Goal: Browse casually

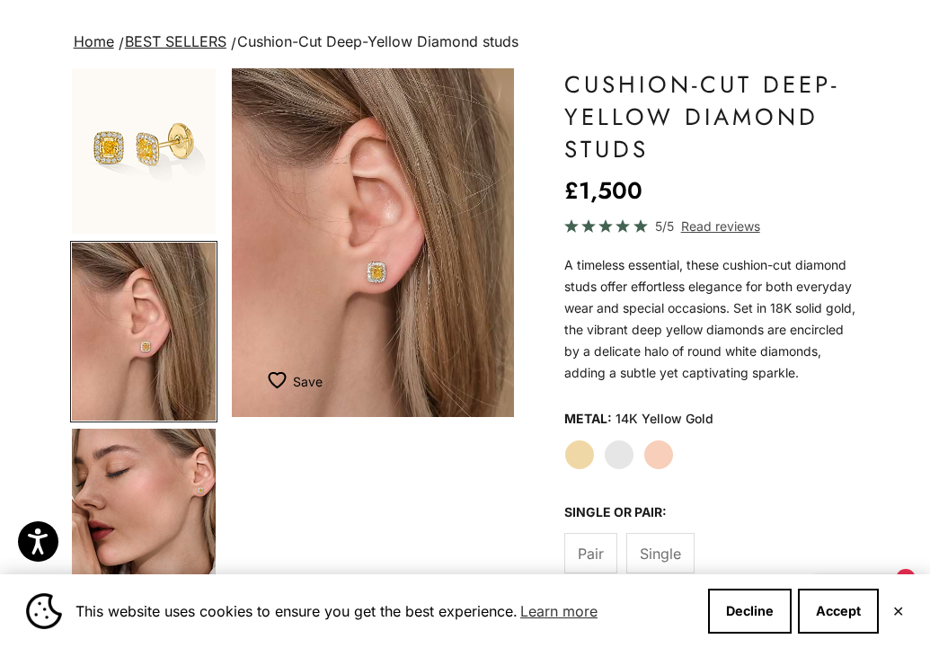
scroll to position [106, 0]
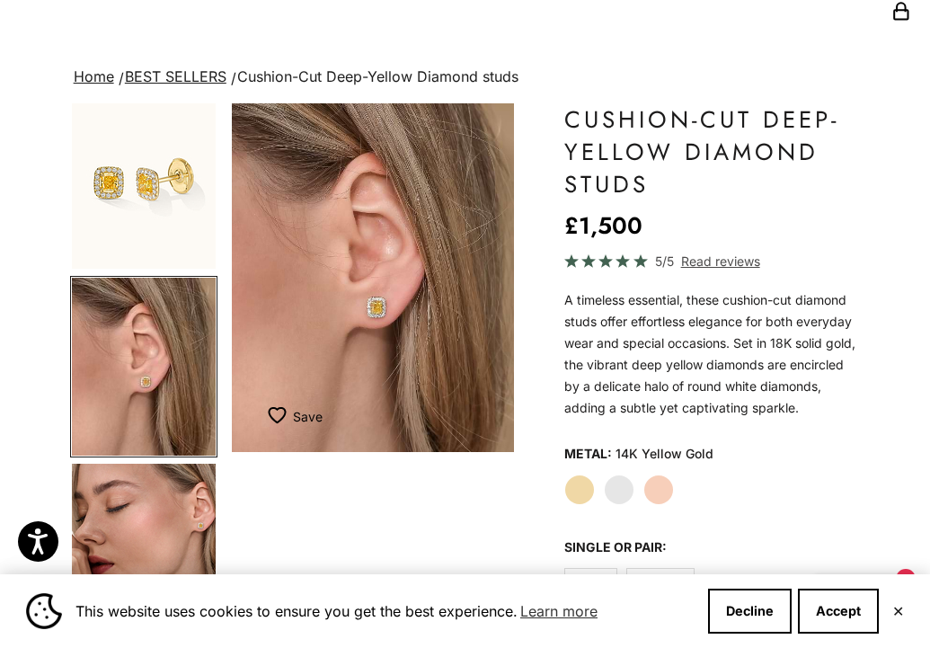
click at [164, 209] on img "Go to item 1" at bounding box center [144, 180] width 144 height 178
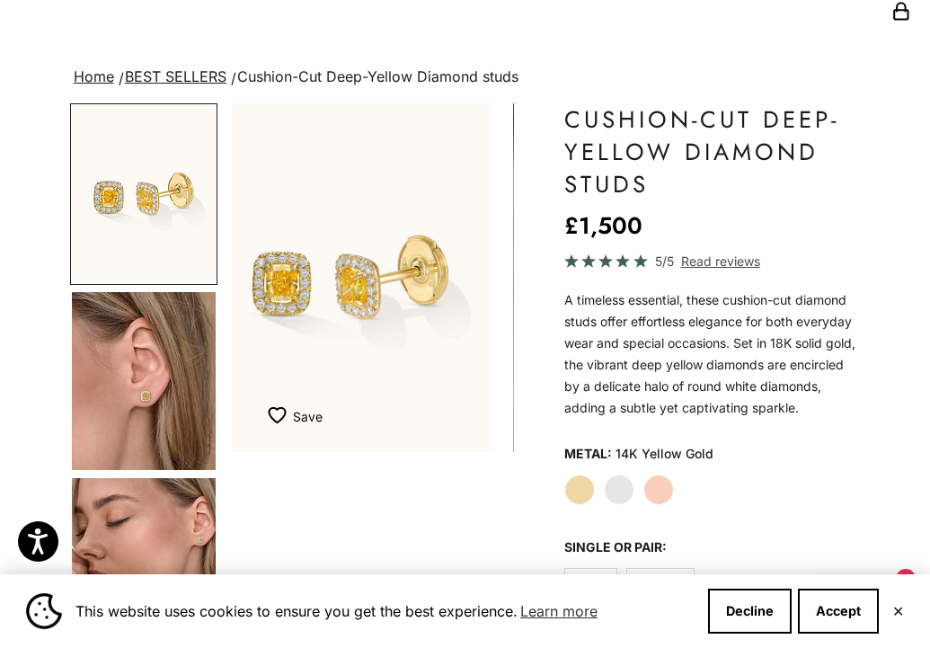
scroll to position [0, 0]
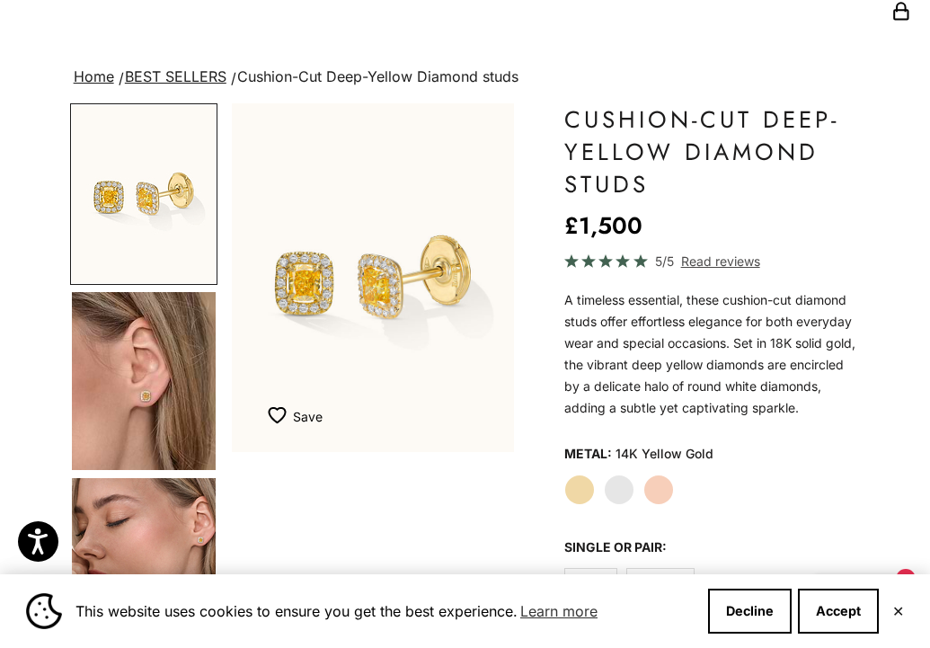
click at [146, 395] on img "Go to item 4" at bounding box center [144, 381] width 144 height 178
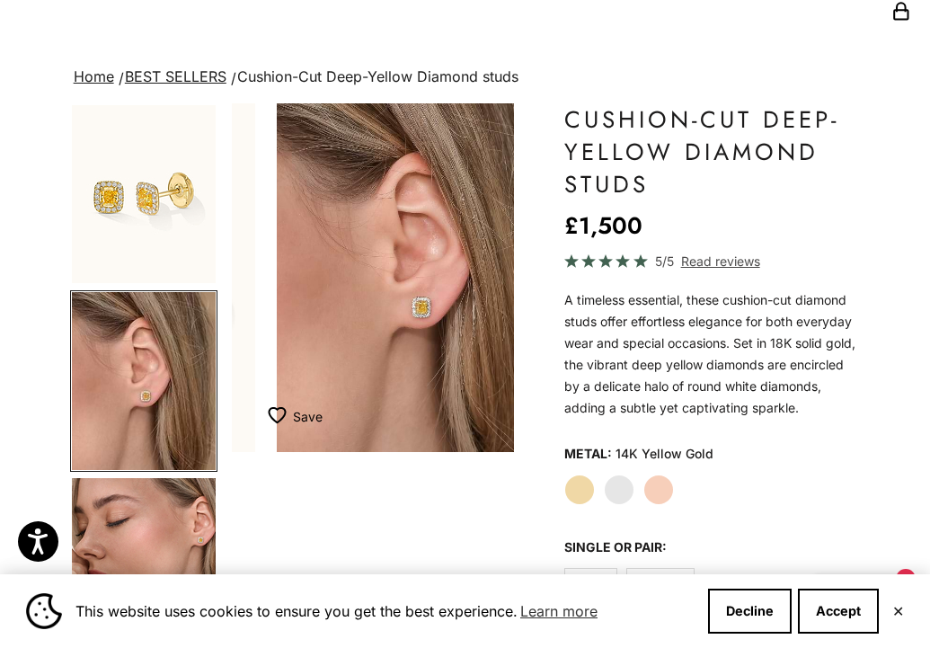
scroll to position [0, 307]
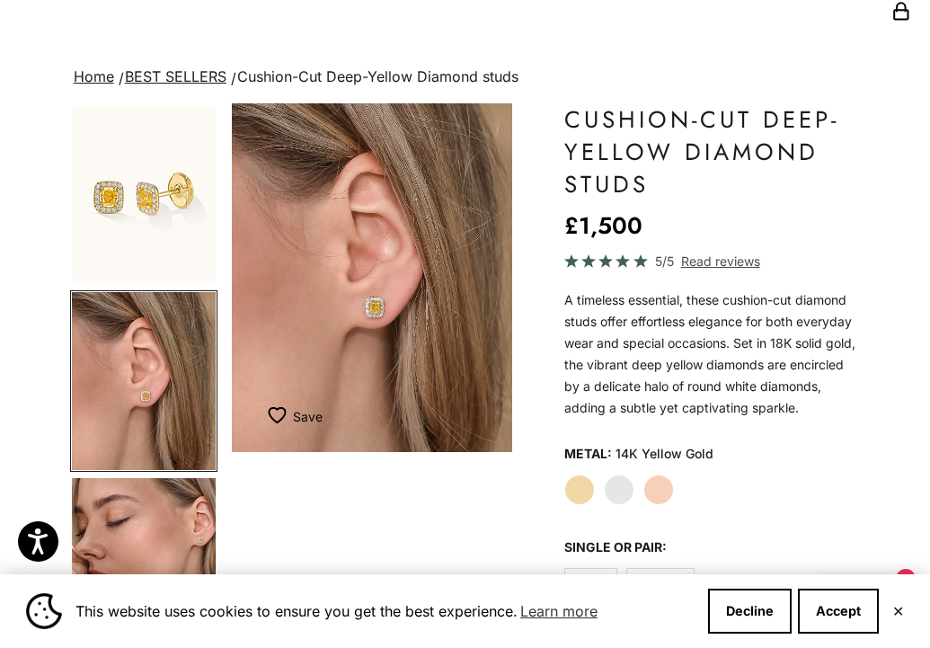
click at [171, 498] on img "Go to item 5" at bounding box center [144, 567] width 144 height 178
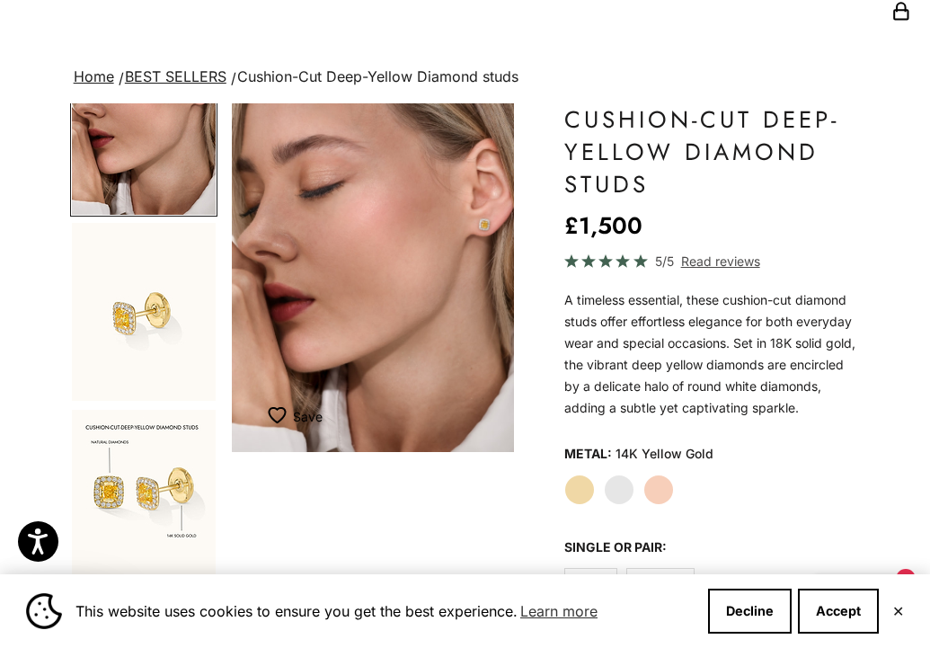
scroll to position [439, 0]
click at [171, 495] on img "Go to item 9" at bounding box center [144, 501] width 144 height 178
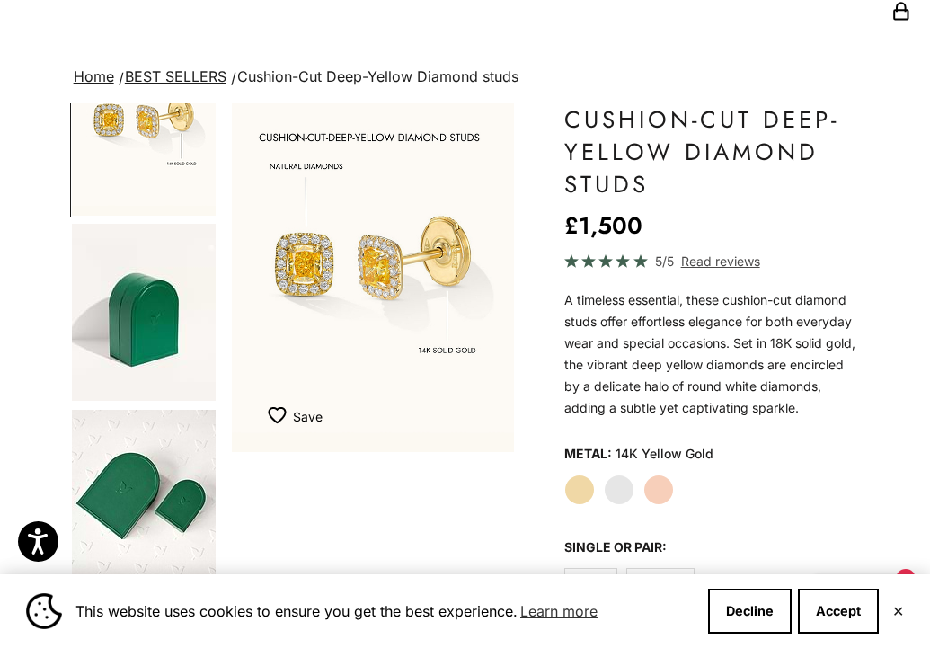
scroll to position [812, 0]
click at [157, 301] on img "Go to item 12" at bounding box center [144, 313] width 144 height 177
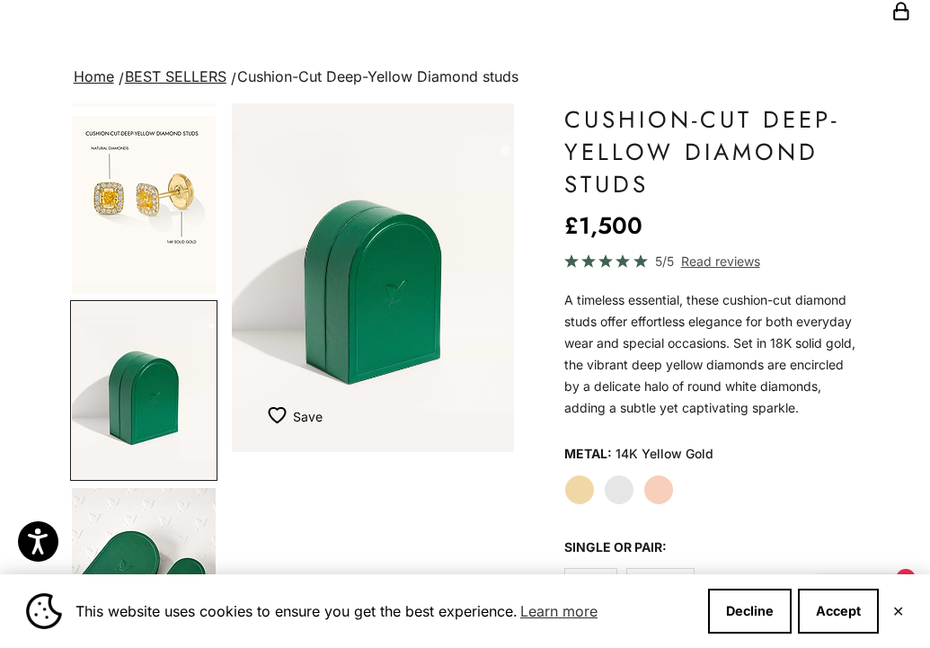
scroll to position [0, 0]
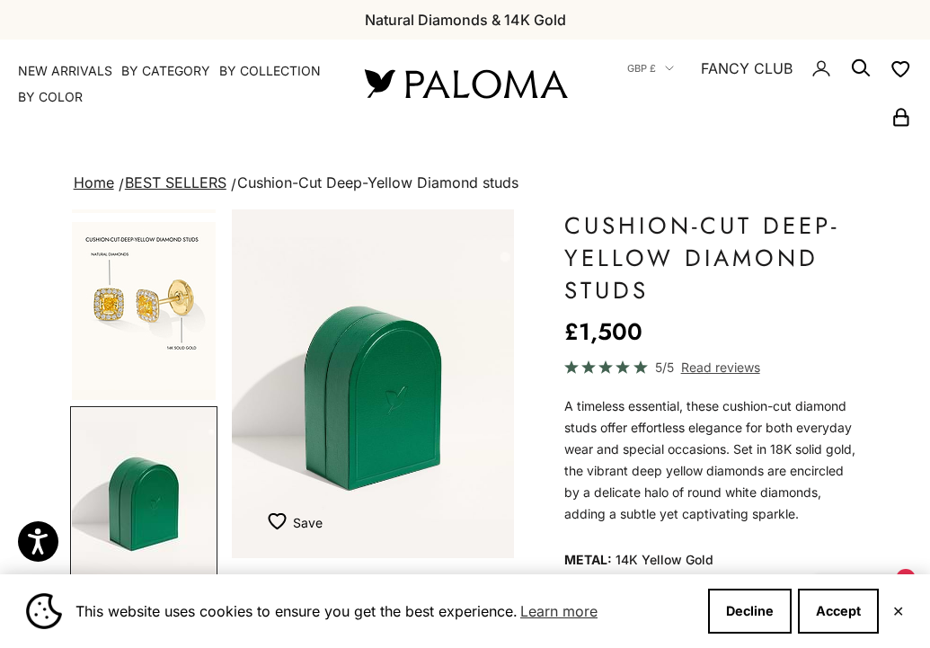
click at [179, 284] on img "Go to item 9" at bounding box center [144, 311] width 144 height 178
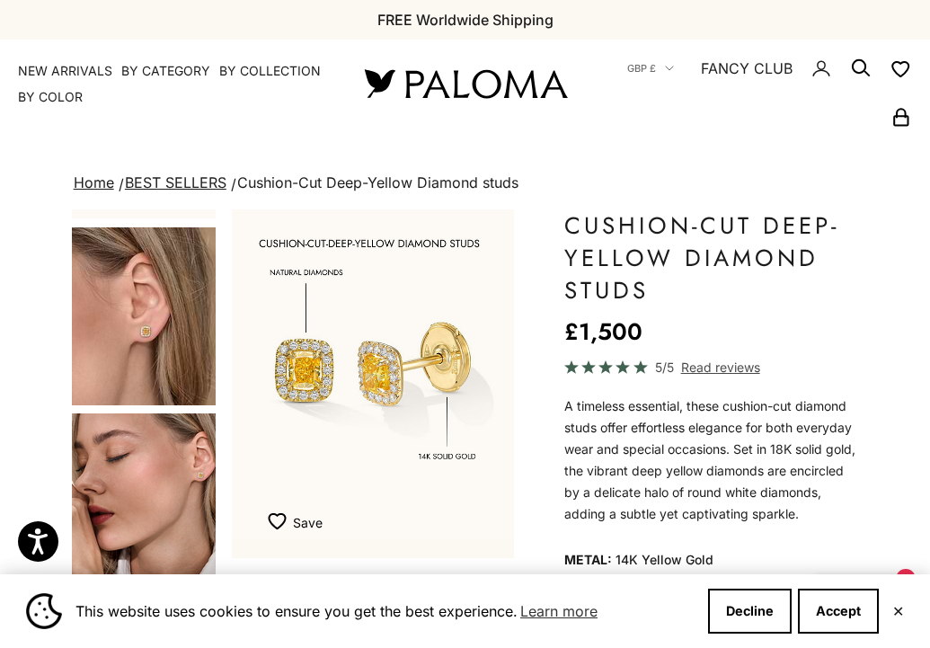
click at [158, 313] on img "Go to item 4" at bounding box center [144, 316] width 144 height 178
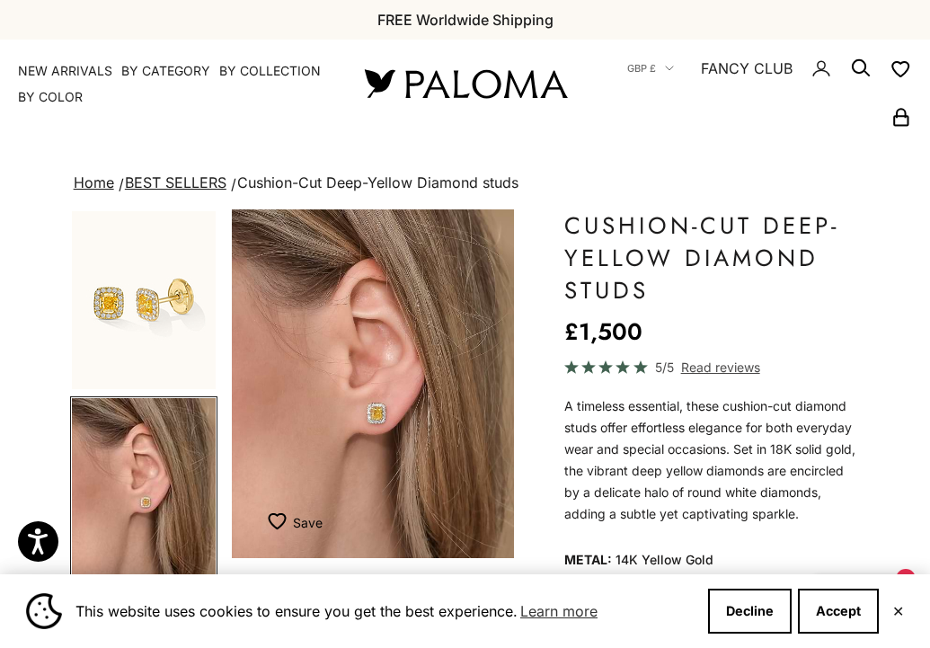
click at [158, 313] on img "Go to item 1" at bounding box center [144, 300] width 144 height 178
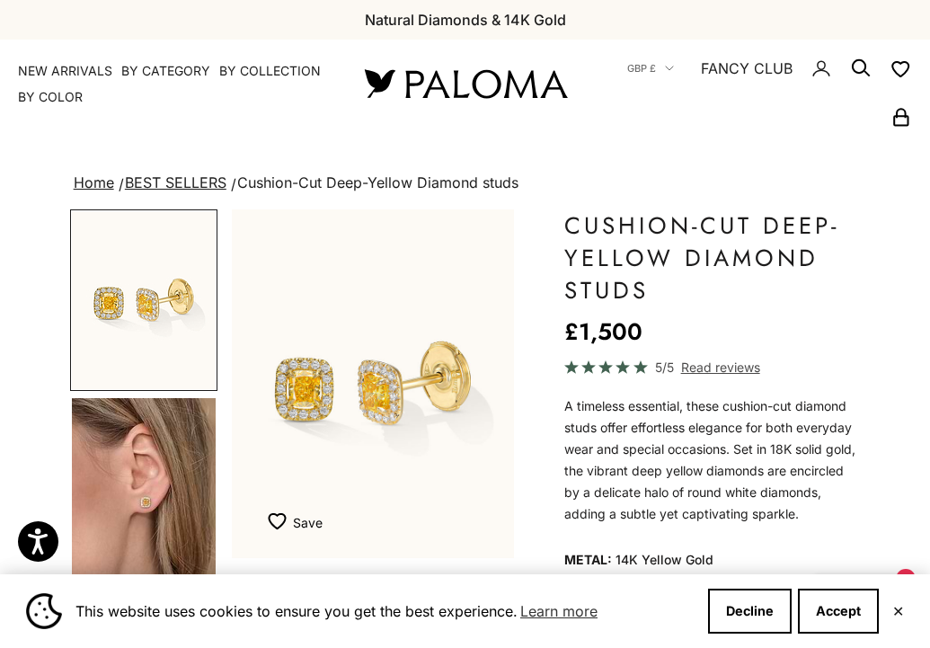
click at [158, 311] on img "Go to item 1" at bounding box center [144, 300] width 144 height 178
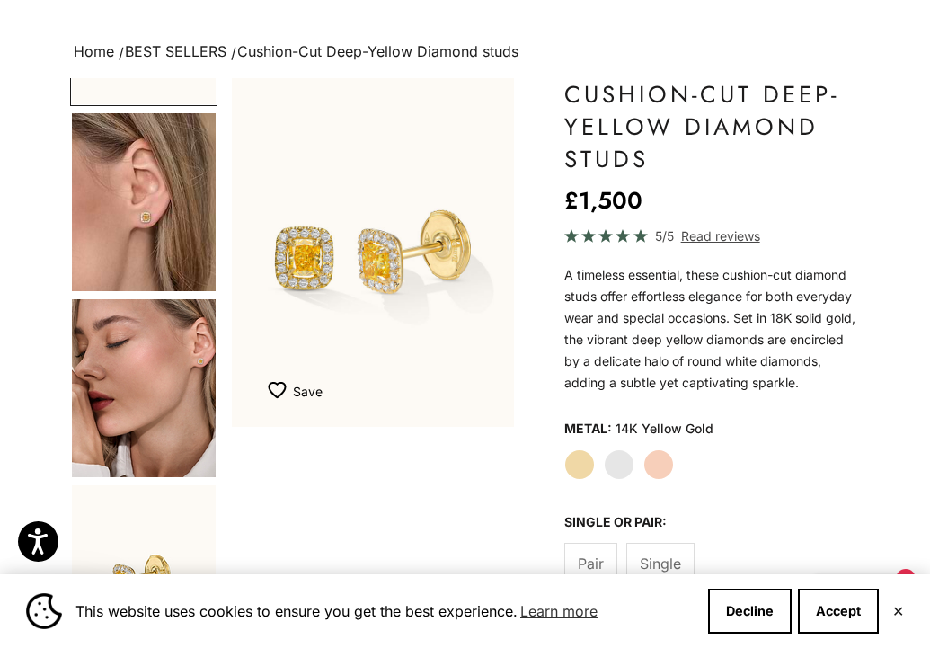
scroll to position [174, 0]
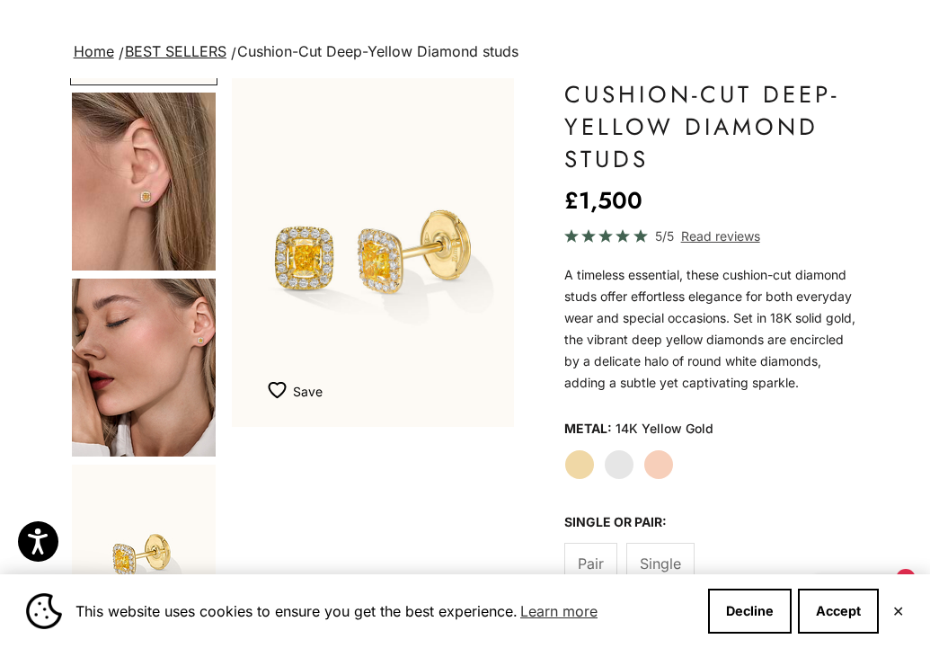
click at [138, 401] on img "Go to item 5" at bounding box center [144, 368] width 144 height 178
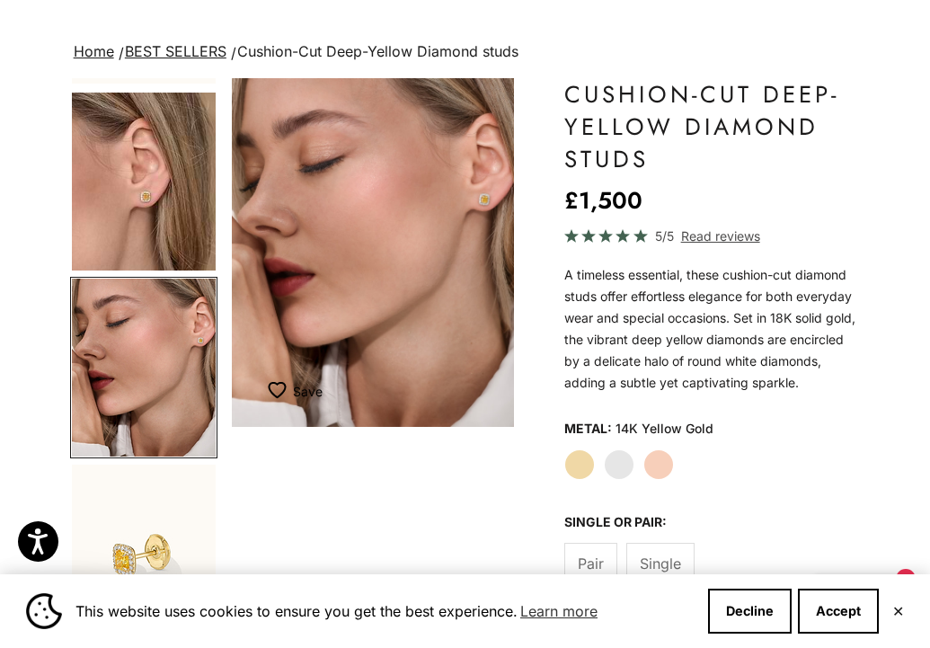
click at [157, 214] on img "Go to item 4" at bounding box center [144, 182] width 144 height 178
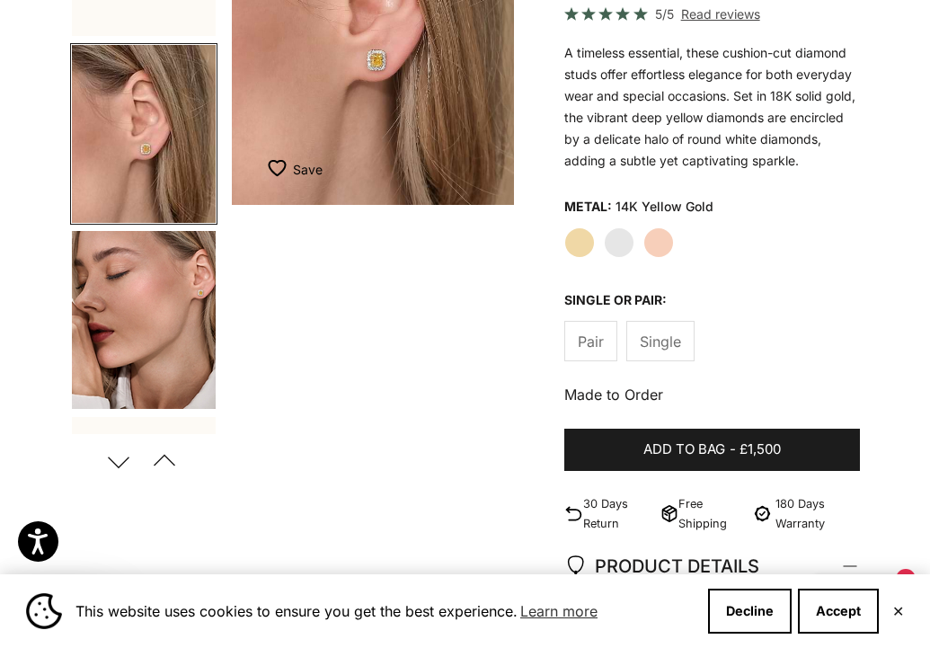
scroll to position [420, 0]
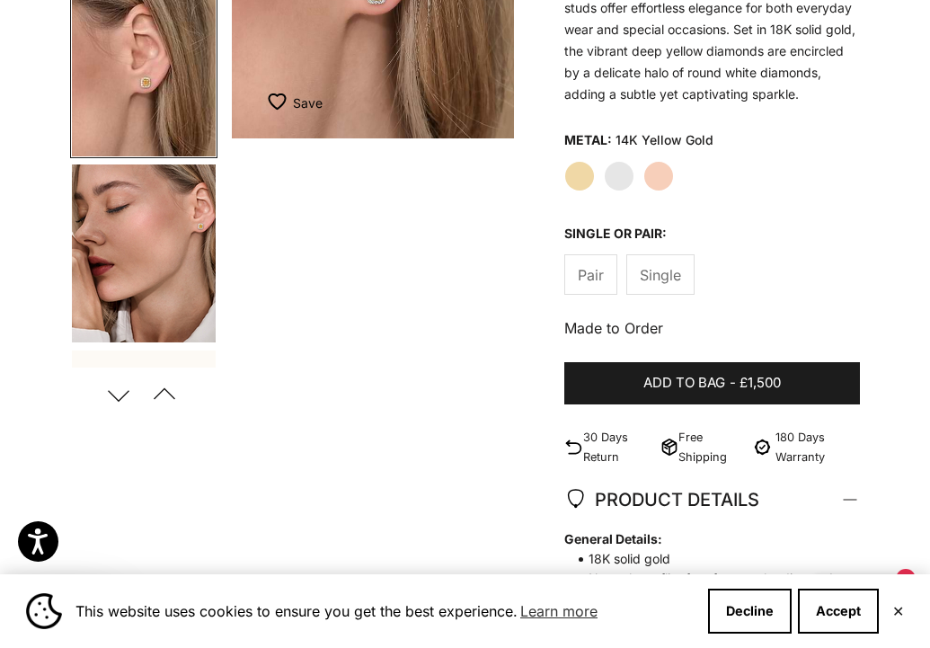
click at [153, 261] on img "Go to item 5" at bounding box center [144, 253] width 144 height 178
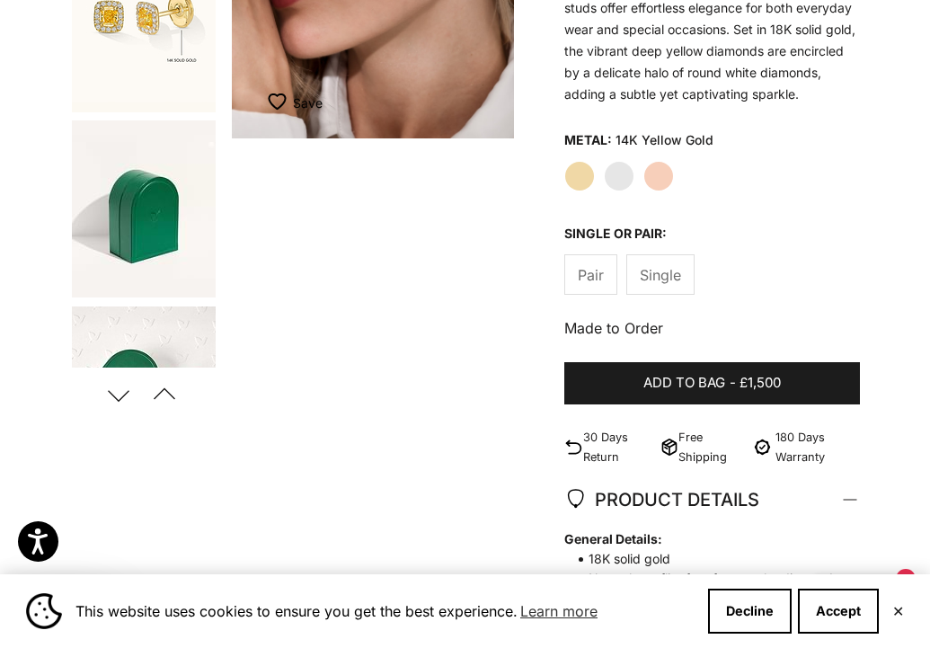
scroll to position [604, 0]
